Goal: Find specific page/section: Find specific page/section

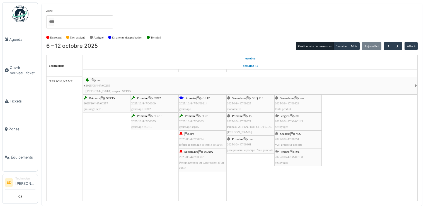
click at [249, 129] on div "Primaire | T2 2025/10/447/00327 Panneau ATTENTION CHUTE DE [PERSON_NAME]" at bounding box center [250, 123] width 47 height 21
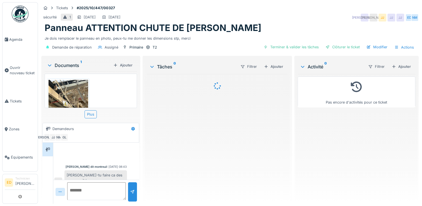
scroll to position [12, 0]
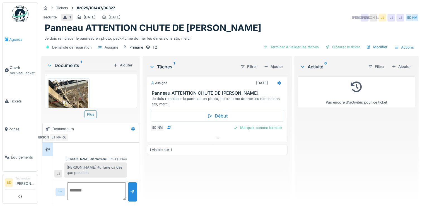
click at [20, 44] on link "Agenda" at bounding box center [20, 39] width 35 height 28
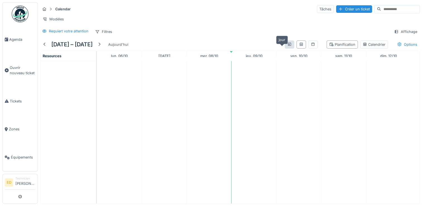
click at [287, 46] on icon at bounding box center [289, 44] width 4 height 4
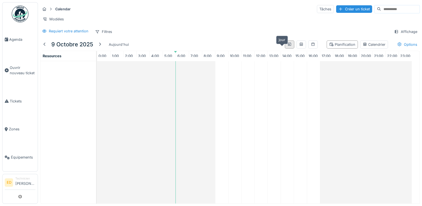
scroll to position [0, 1]
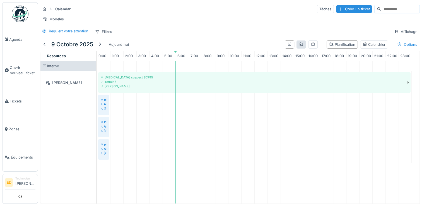
click at [296, 48] on div at bounding box center [300, 44] width 9 height 8
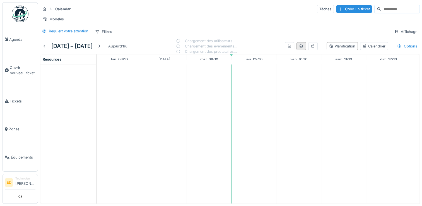
scroll to position [0, 0]
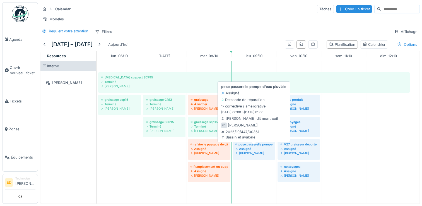
click at [239, 150] on div "Assigné" at bounding box center [253, 148] width 37 height 4
